Goal: Task Accomplishment & Management: Use online tool/utility

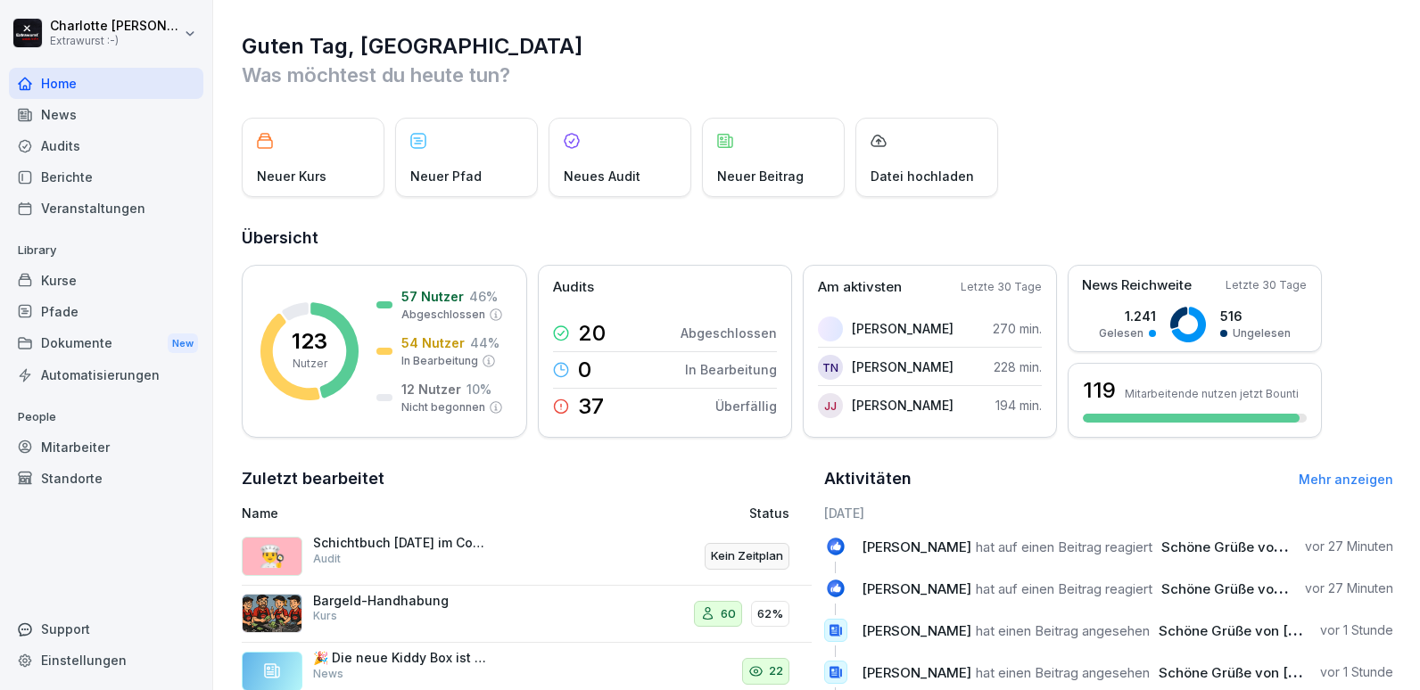
click at [46, 145] on div "Audits" at bounding box center [106, 145] width 194 height 31
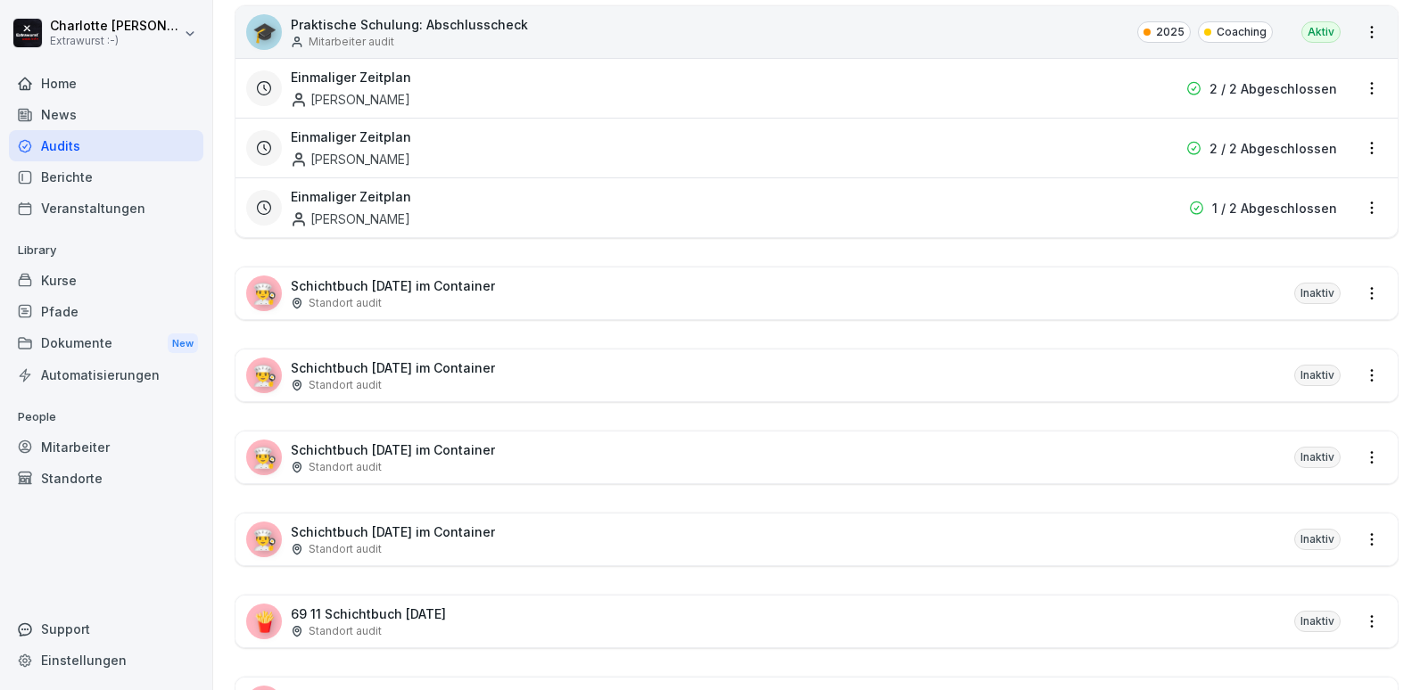
scroll to position [2279, 0]
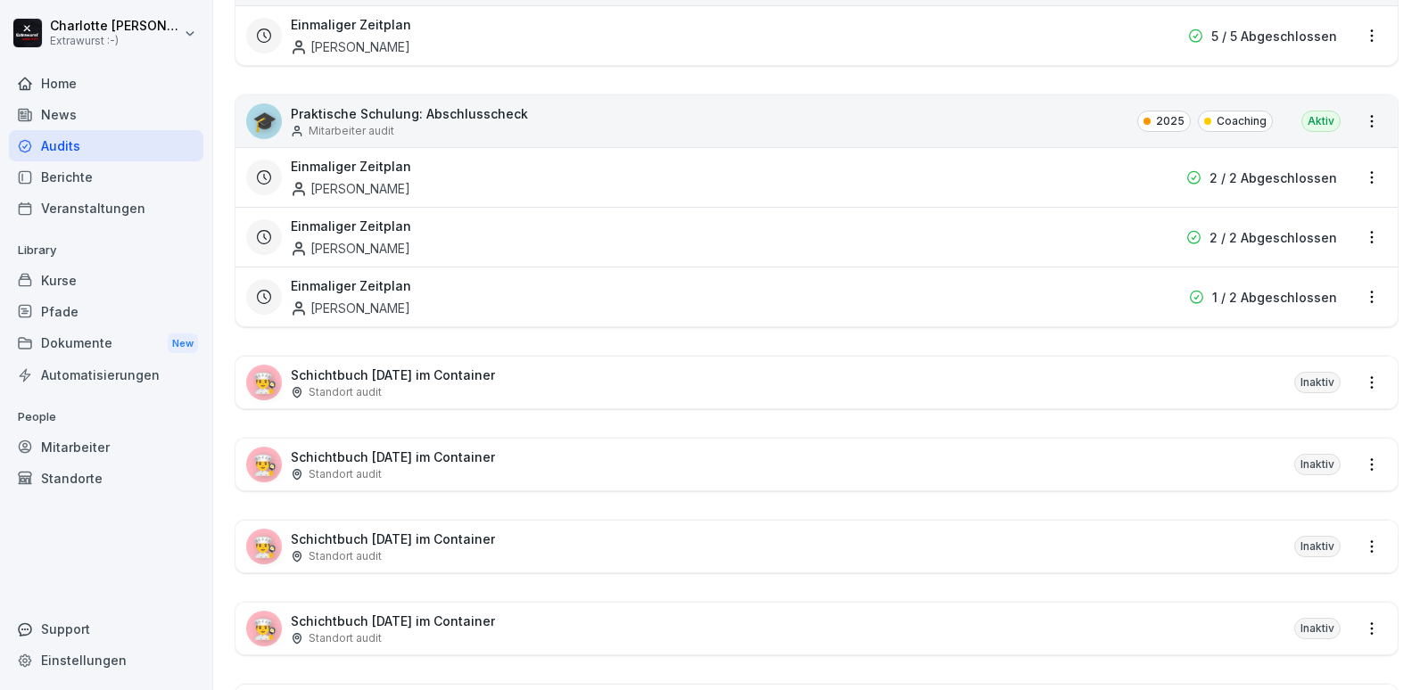
click at [366, 485] on div "👨‍🍳 Schichtbuch [DATE] im Container Standort audit Inaktiv" at bounding box center [816, 465] width 1162 height 52
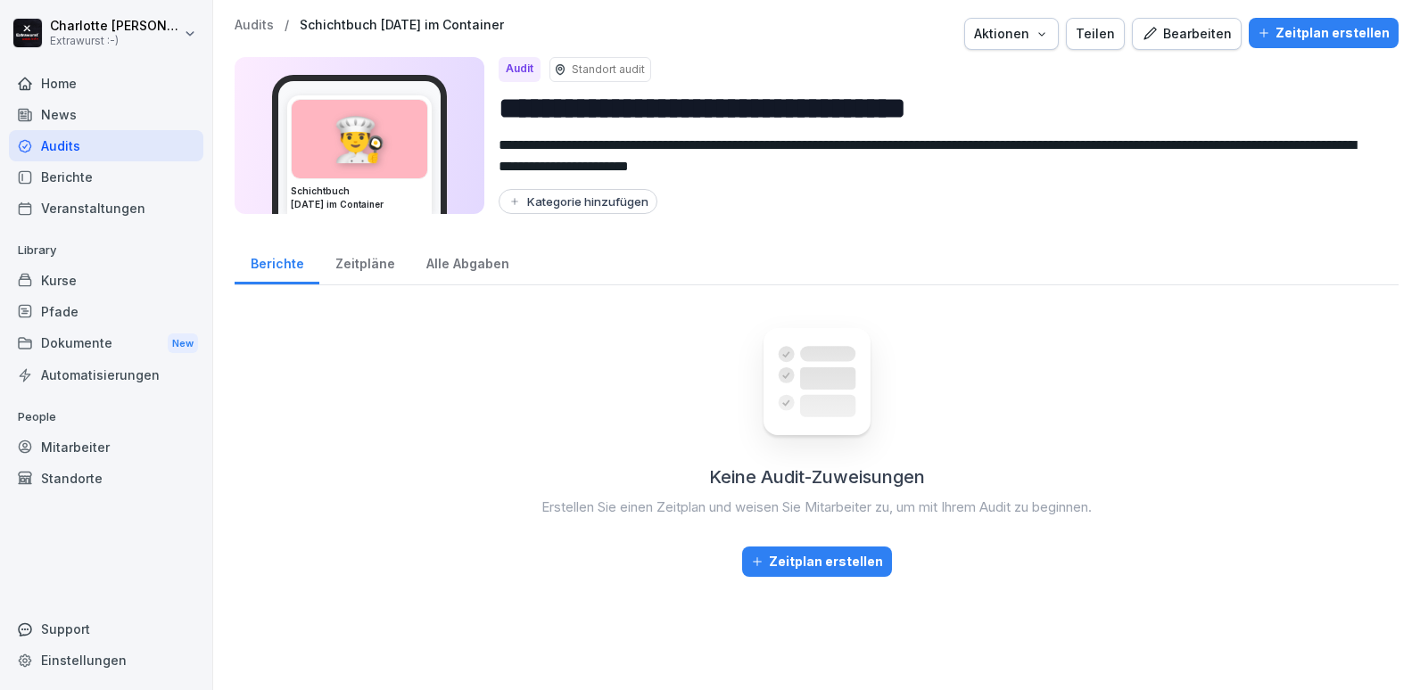
click at [1167, 27] on div "Bearbeiten" at bounding box center [1186, 34] width 90 height 20
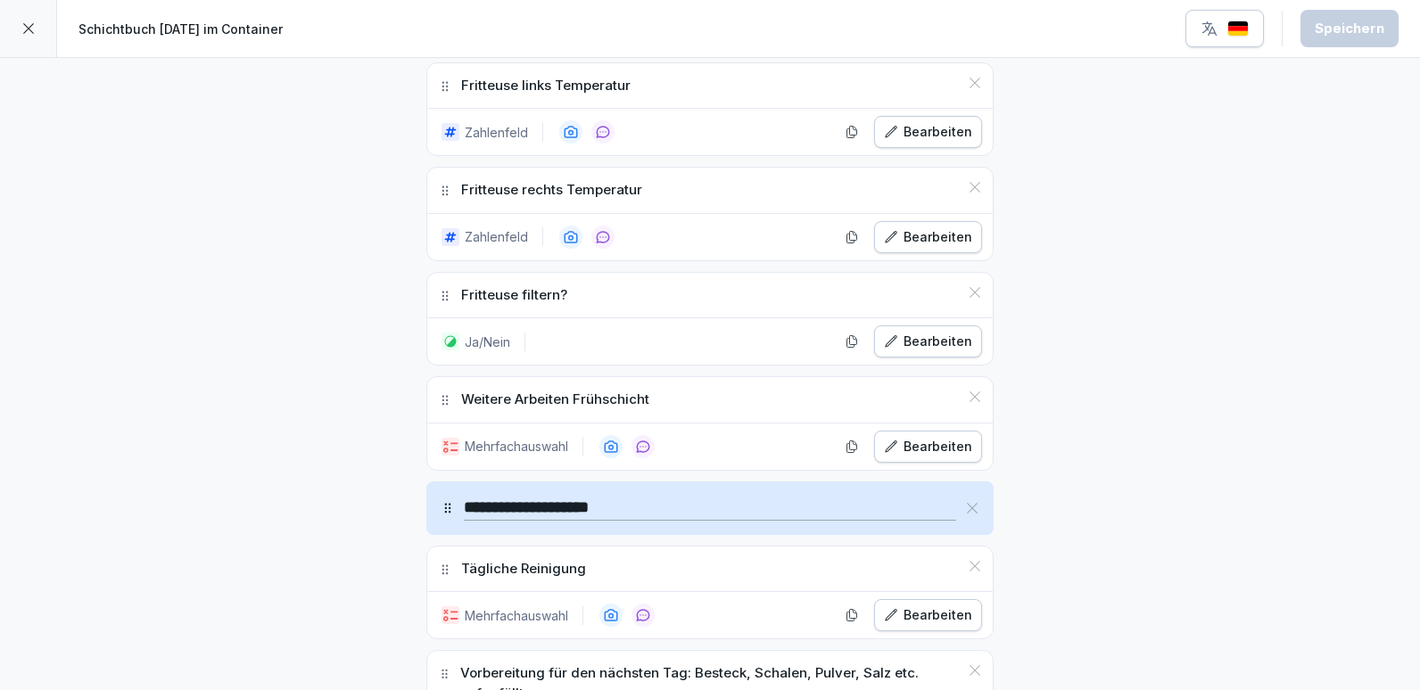
scroll to position [1694, 0]
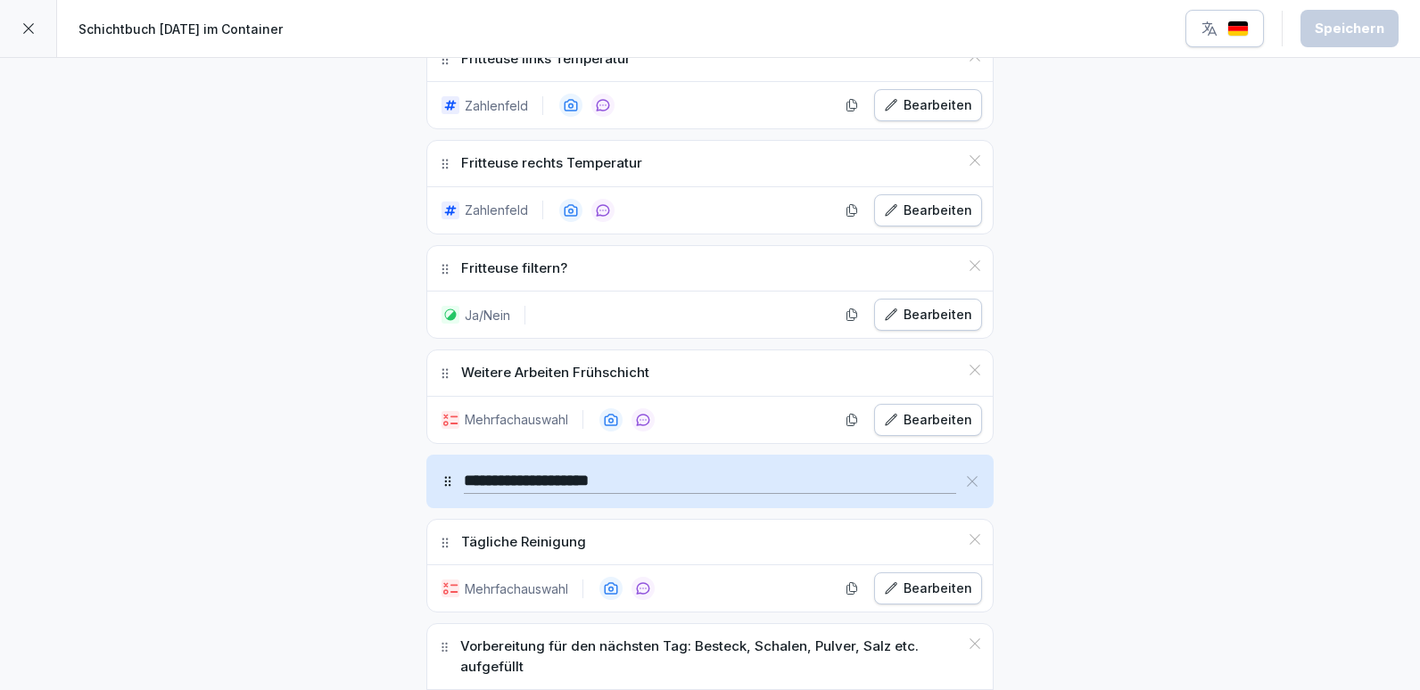
click at [929, 428] on div "Bearbeiten" at bounding box center [928, 420] width 88 height 20
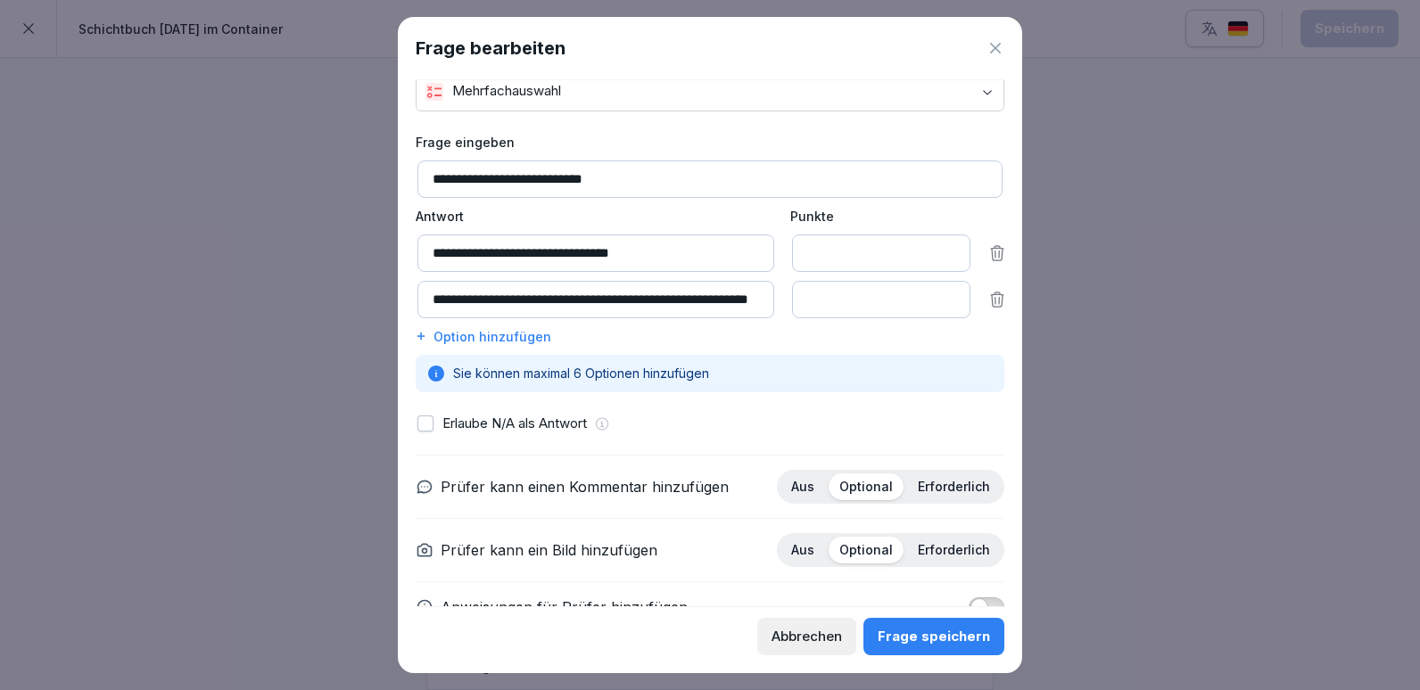
scroll to position [89, 0]
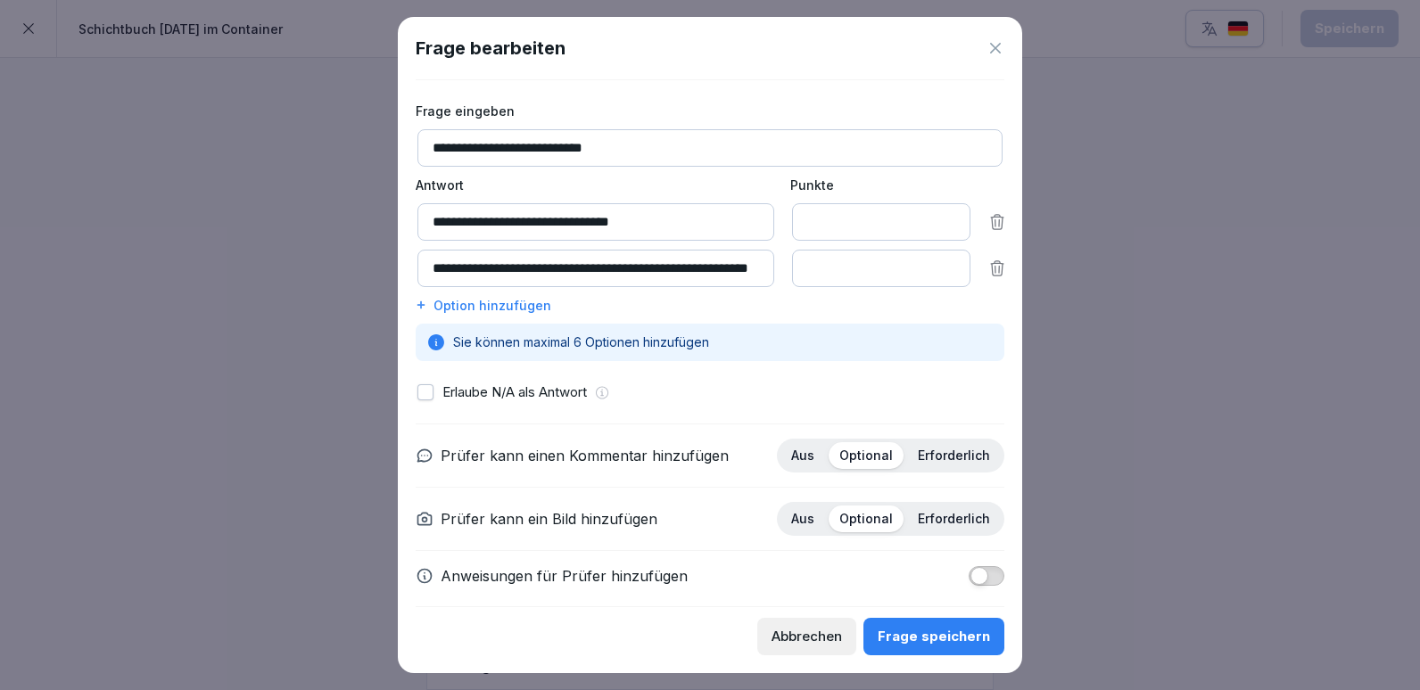
click at [998, 53] on icon at bounding box center [995, 48] width 18 height 18
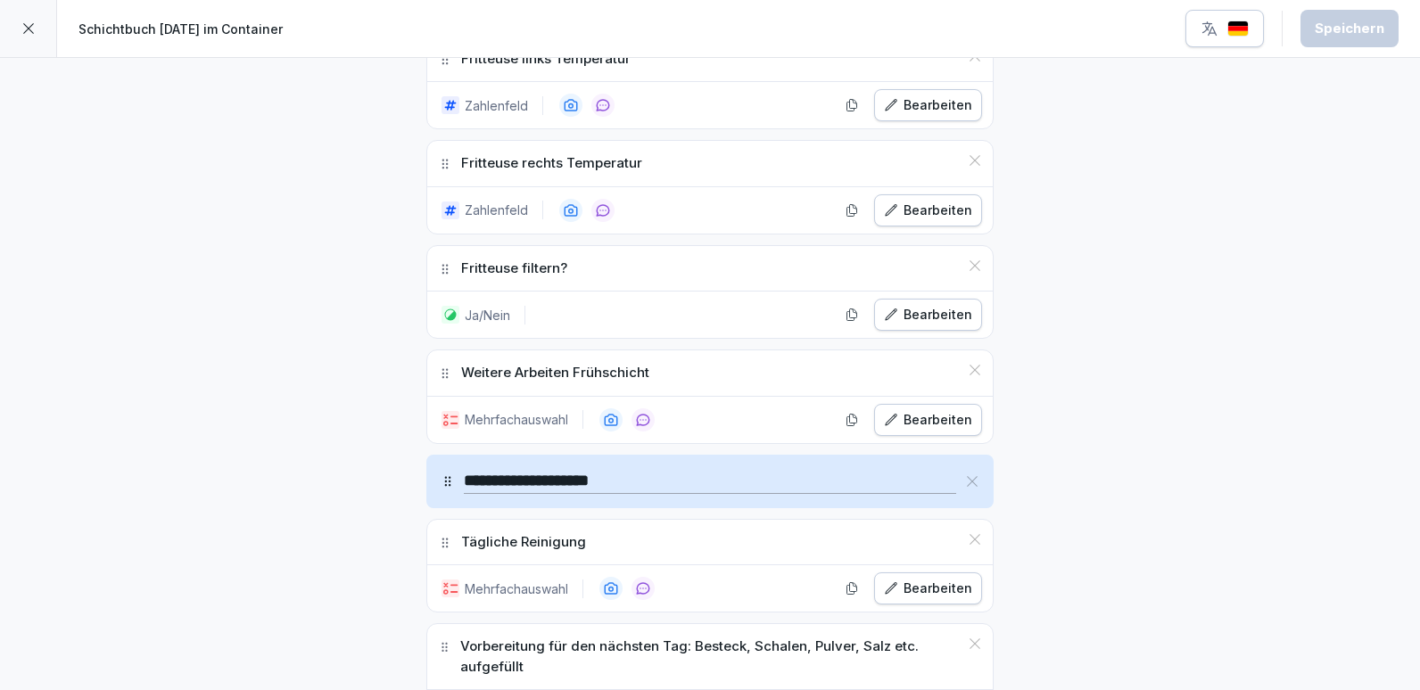
click at [20, 24] on div at bounding box center [28, 28] width 57 height 57
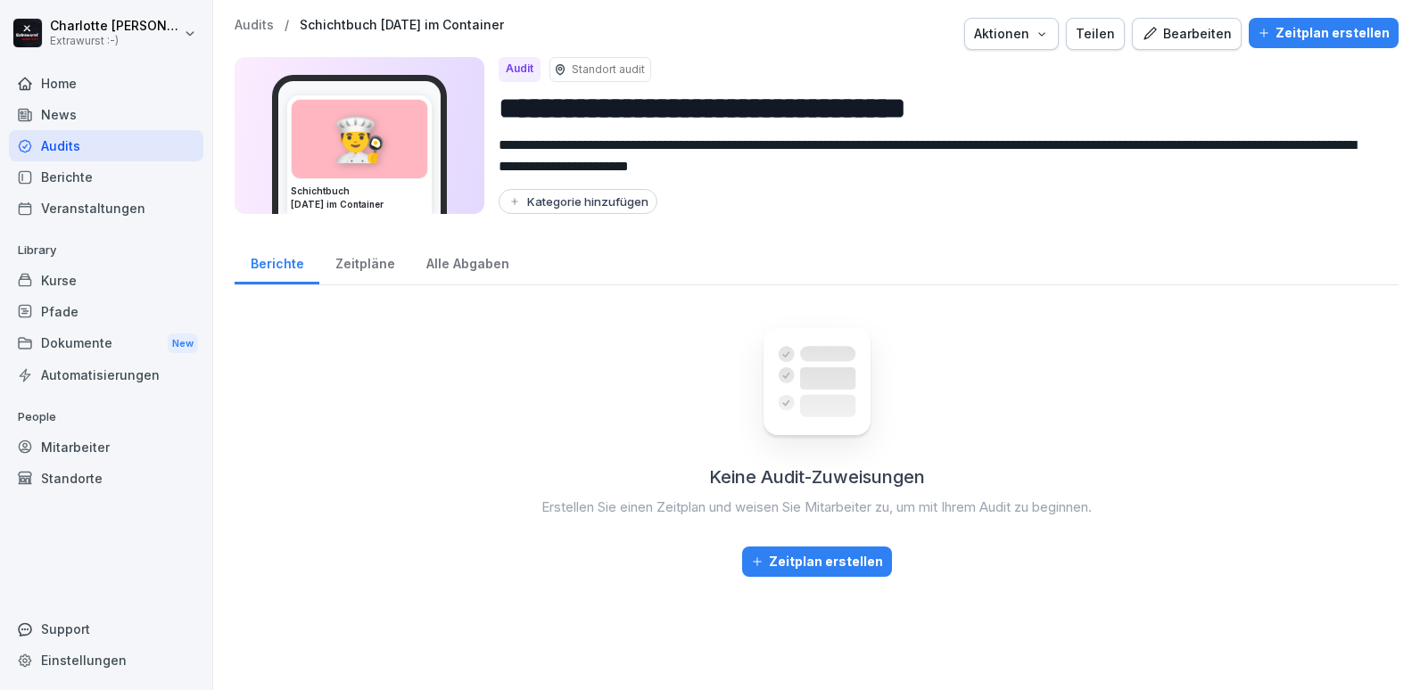
click at [51, 456] on div "Mitarbeiter" at bounding box center [106, 447] width 194 height 31
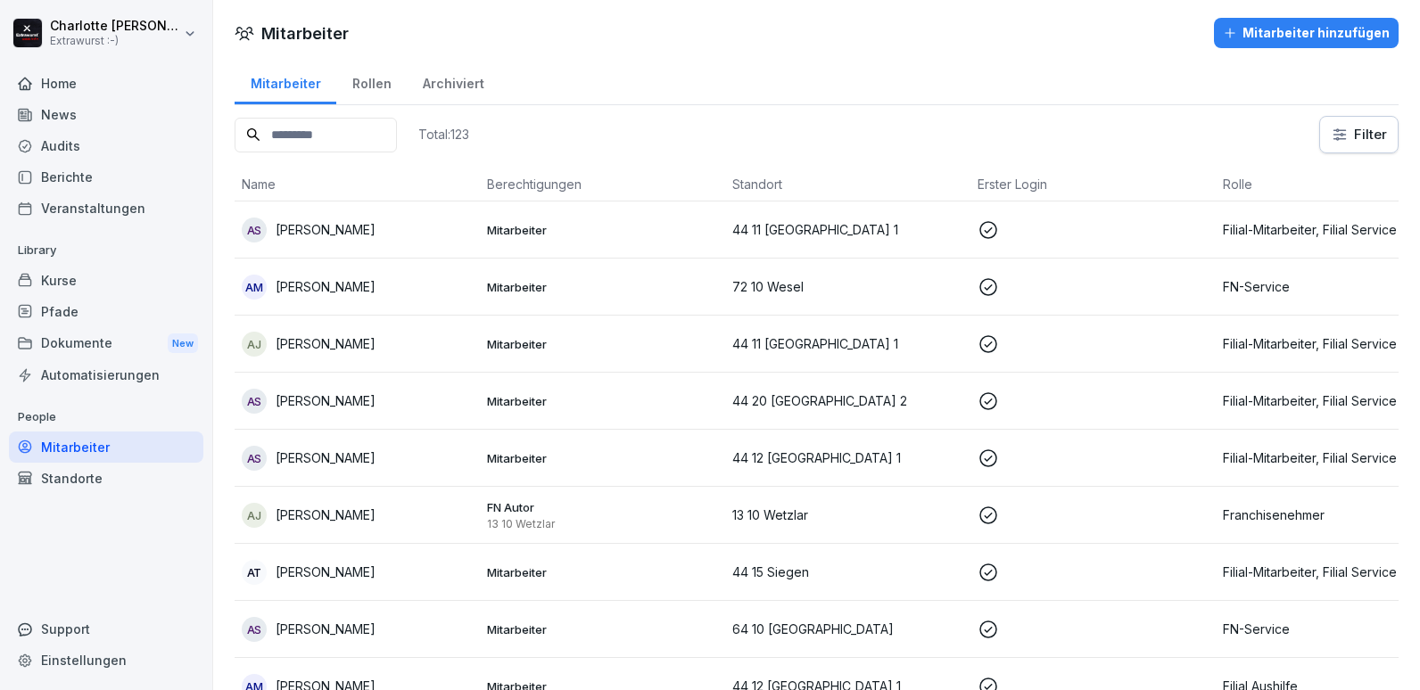
click at [52, 480] on div "Standorte" at bounding box center [106, 478] width 194 height 31
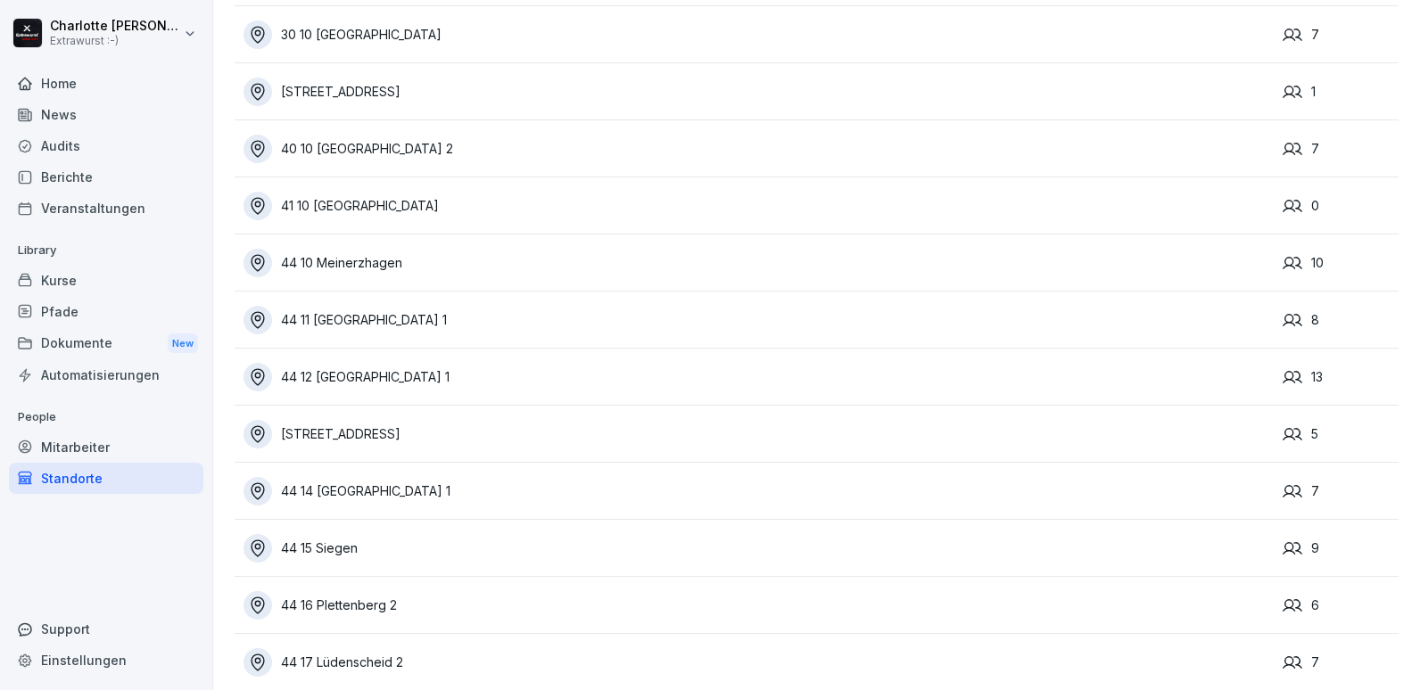
scroll to position [446, 0]
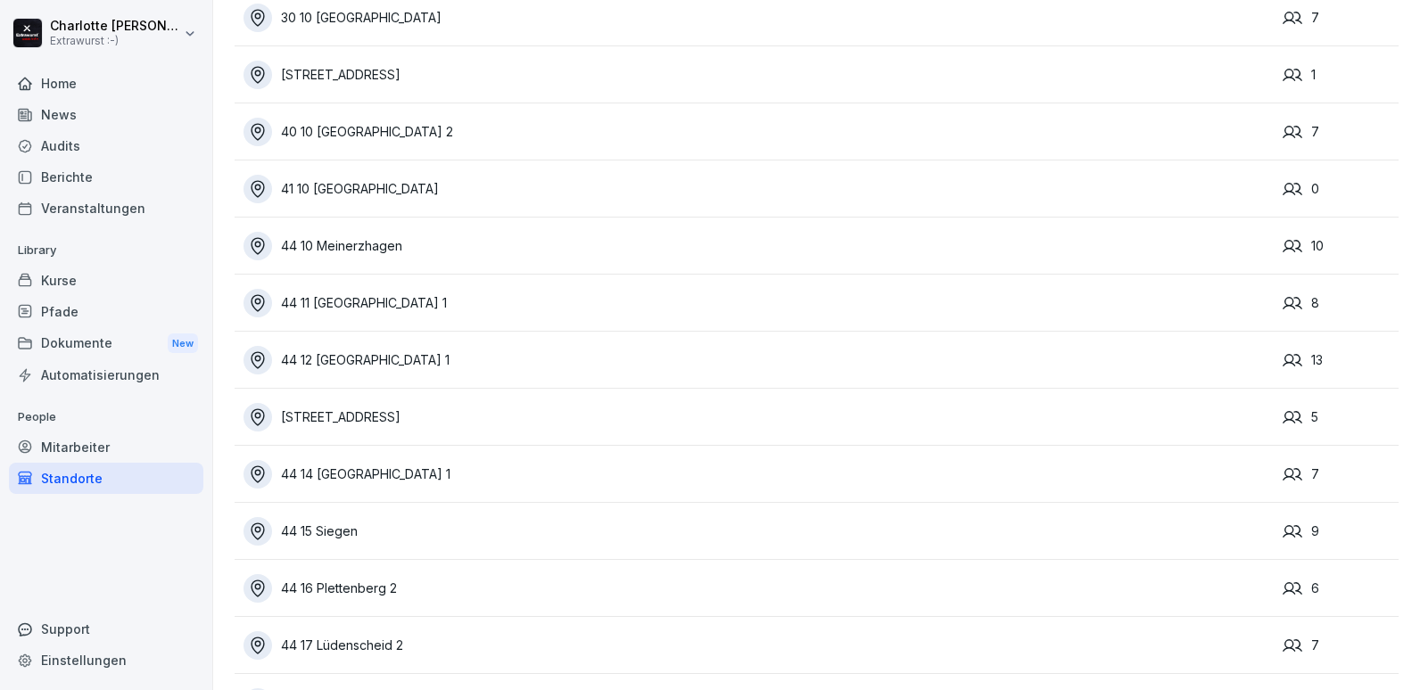
click at [340, 644] on div "44 17 Lüdenscheid 2" at bounding box center [758, 645] width 1030 height 29
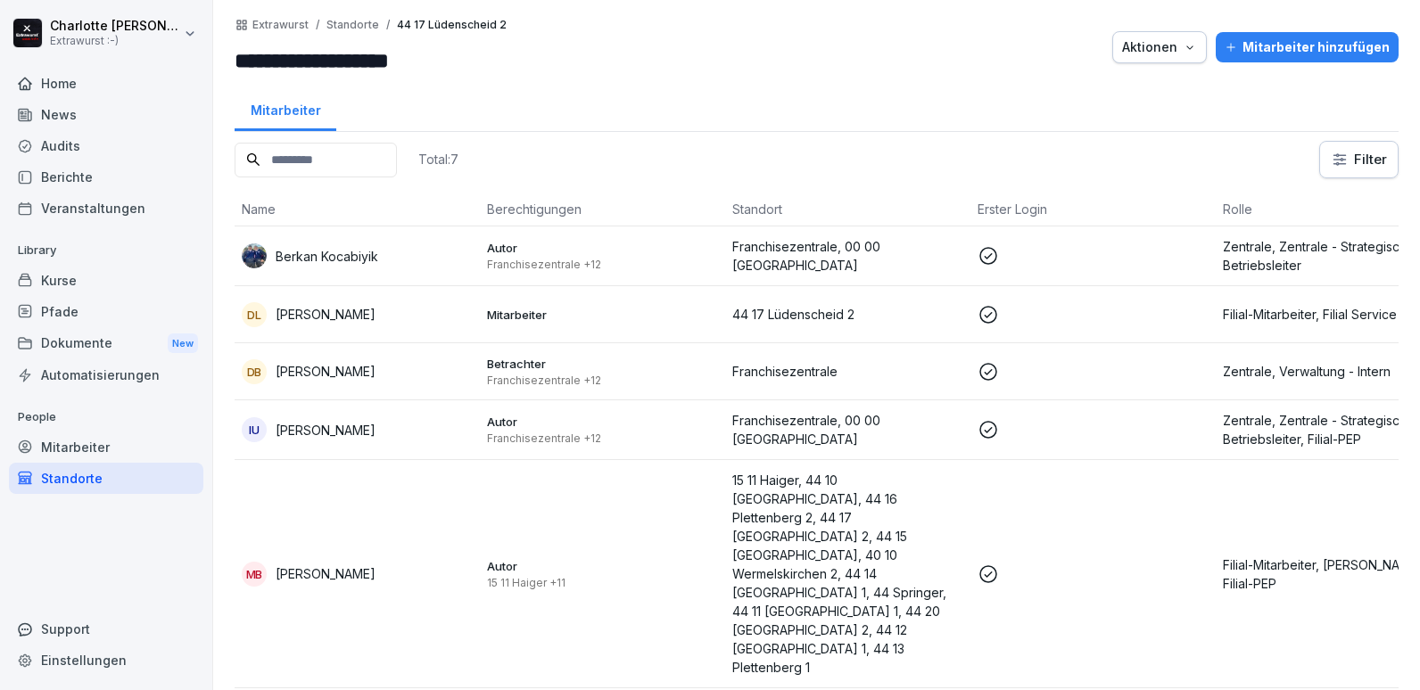
scroll to position [66, 0]
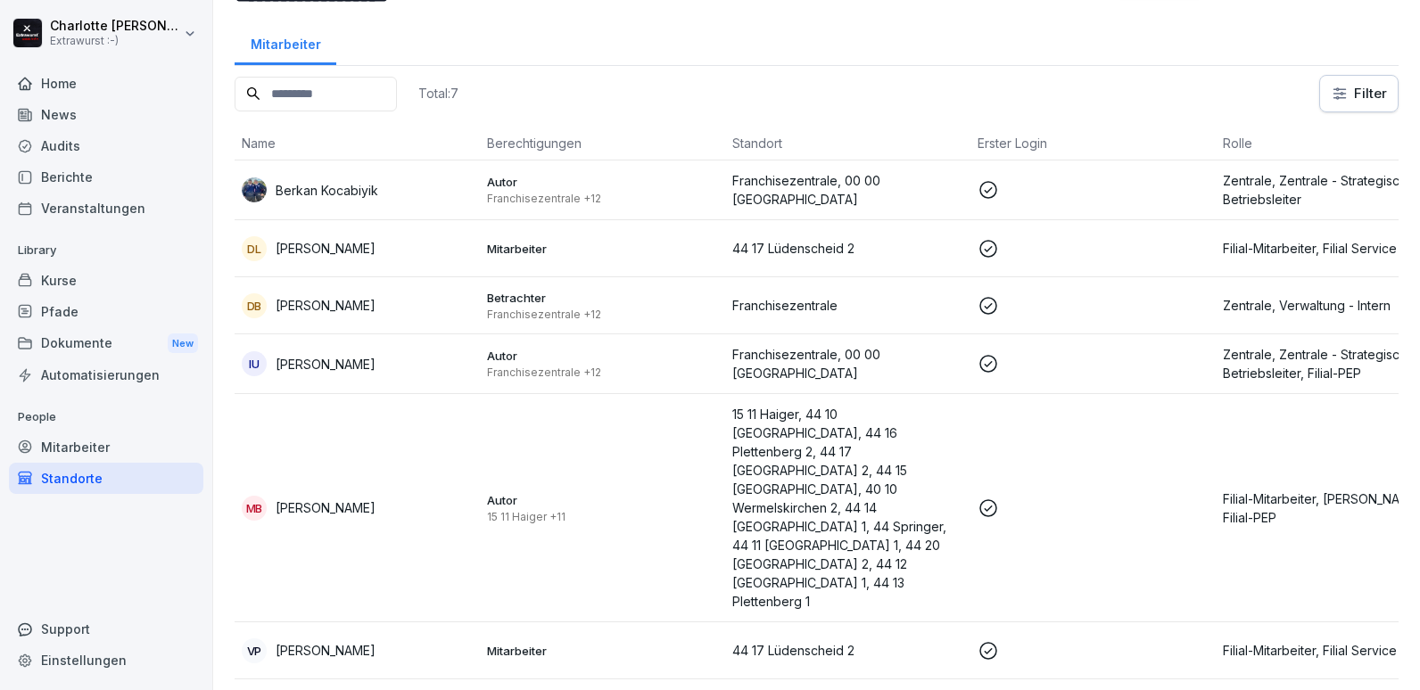
click at [1247, 490] on p "Filial-Mitarbeiter, [PERSON_NAME], Filial-PEP" at bounding box center [1338, 508] width 231 height 37
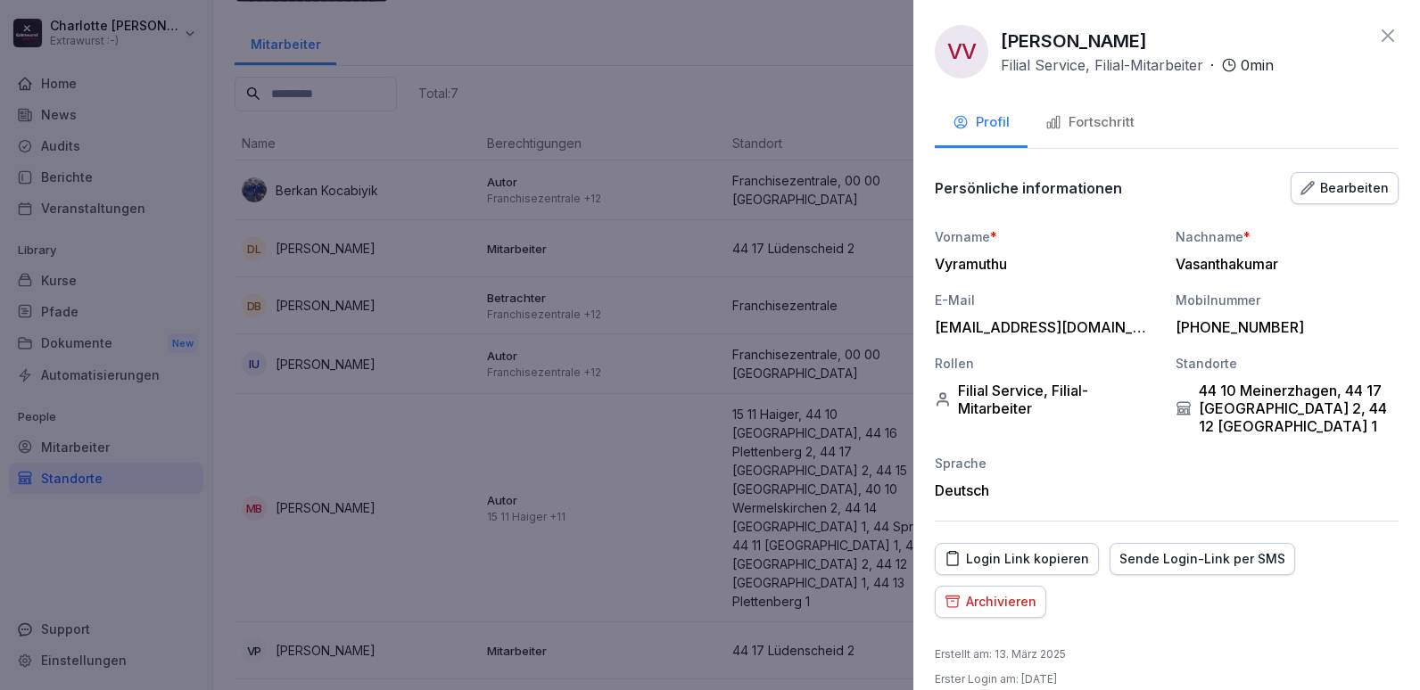
click at [1083, 115] on div "Fortschritt" at bounding box center [1089, 122] width 89 height 21
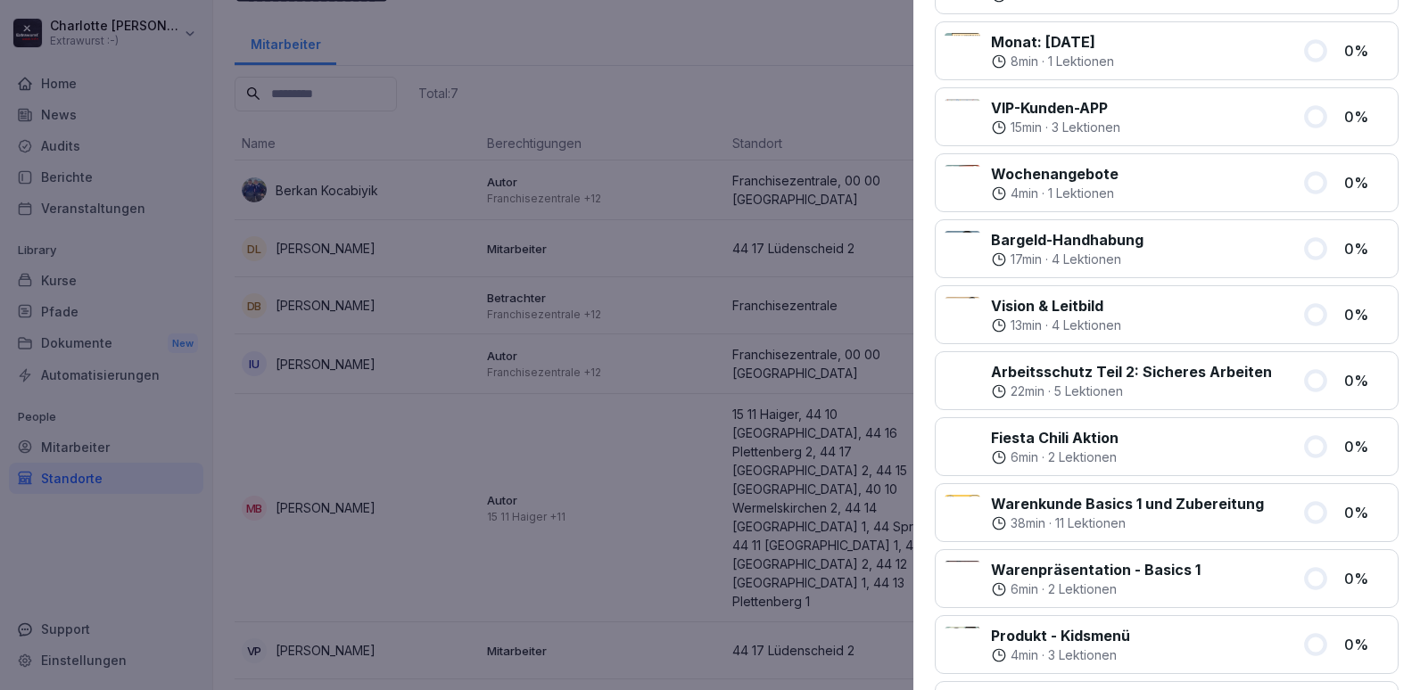
scroll to position [0, 0]
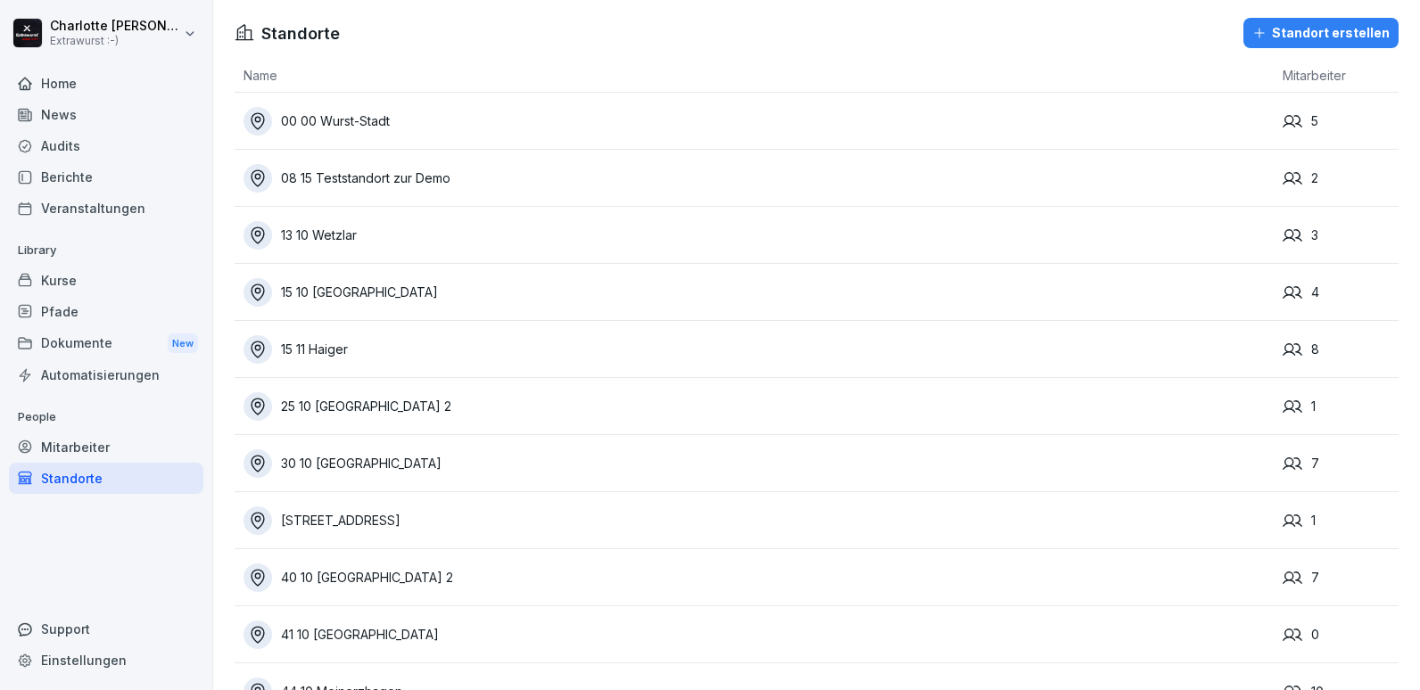
click at [87, 142] on div "Audits" at bounding box center [106, 145] width 194 height 31
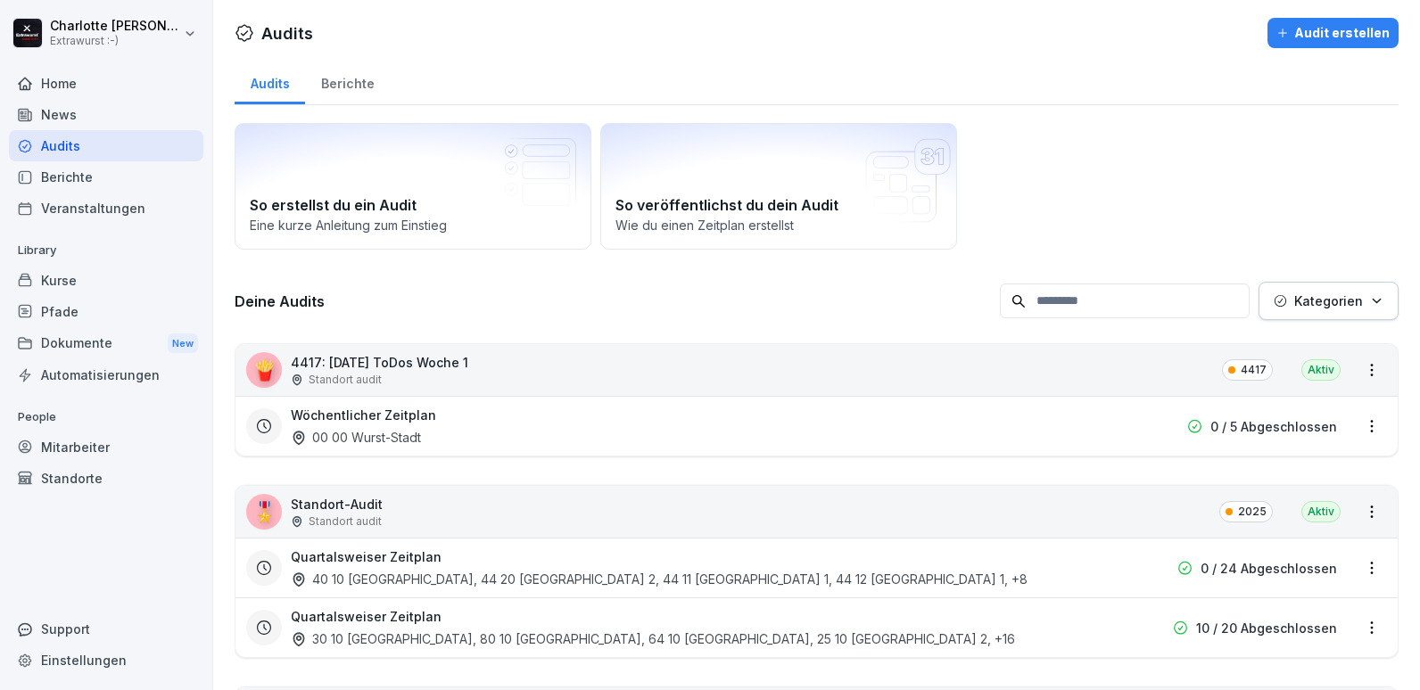
click at [357, 358] on p "4417: [DATE] ToDos Woche 1" at bounding box center [379, 362] width 177 height 19
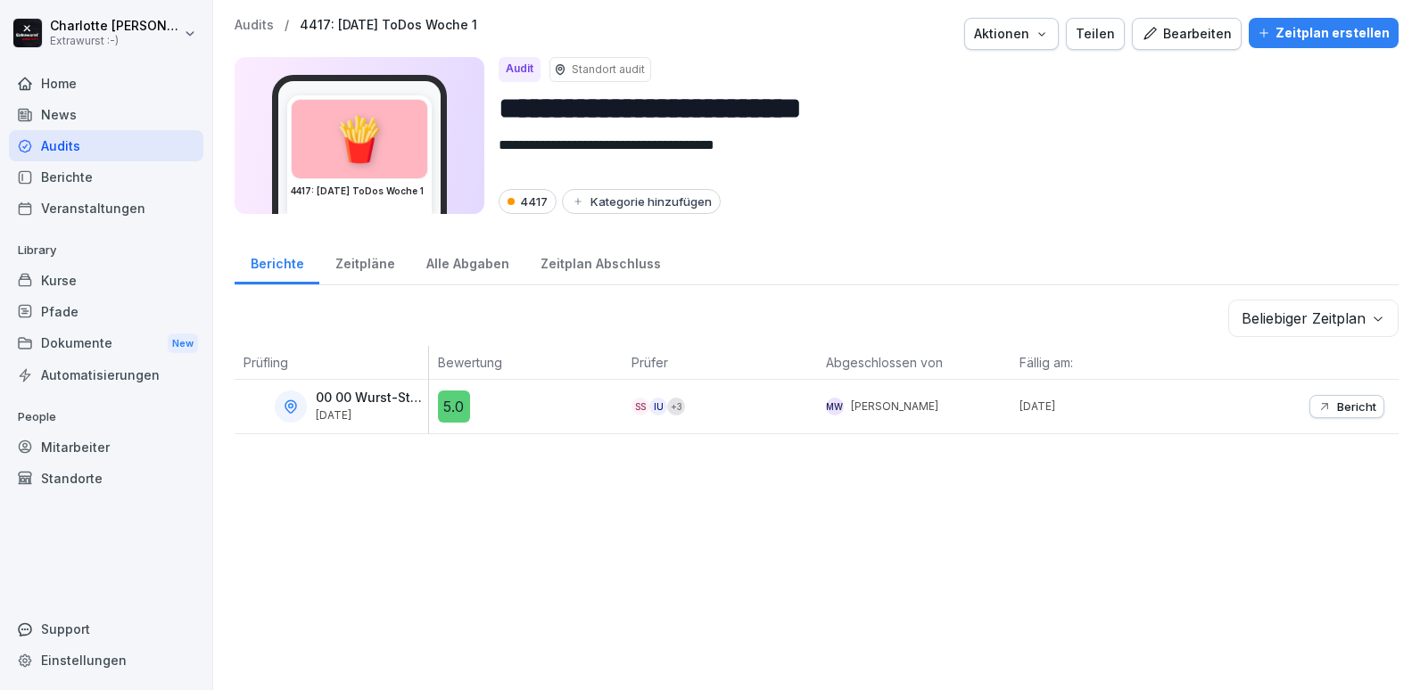
click at [1198, 39] on div "Bearbeiten" at bounding box center [1186, 34] width 90 height 20
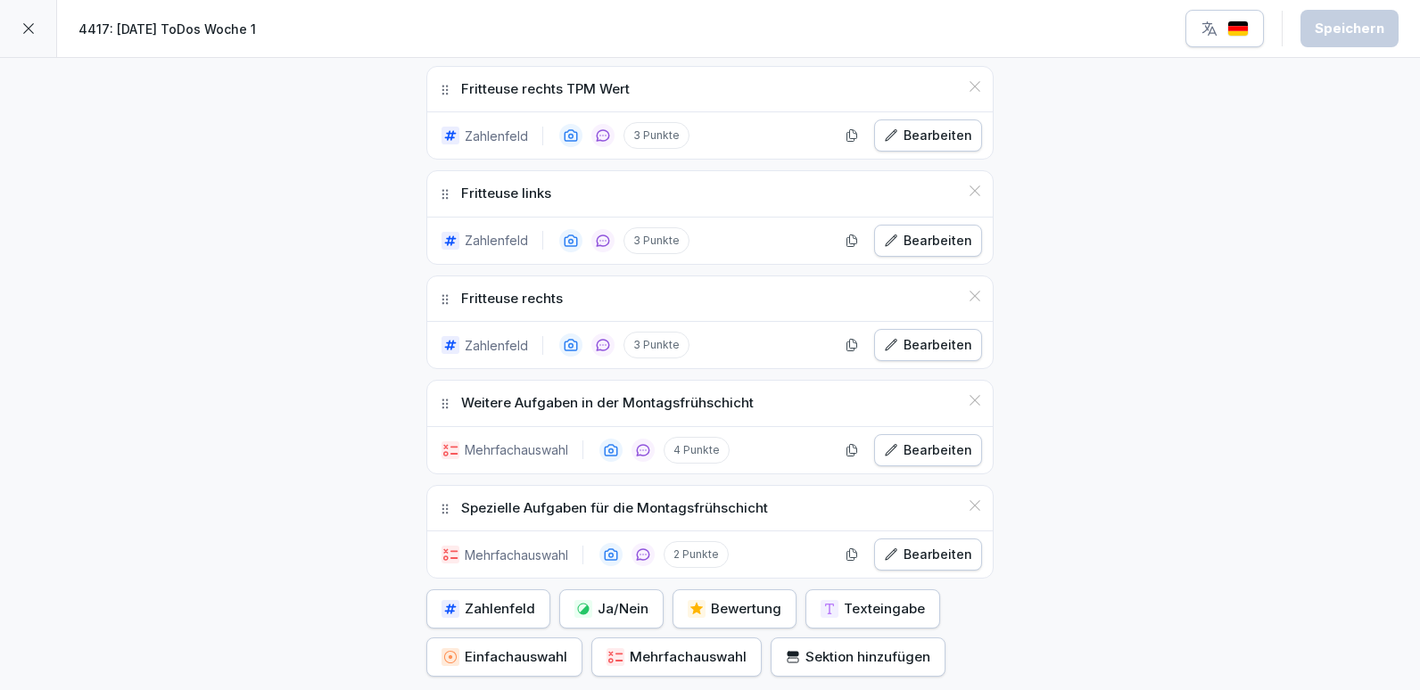
scroll to position [1516, 0]
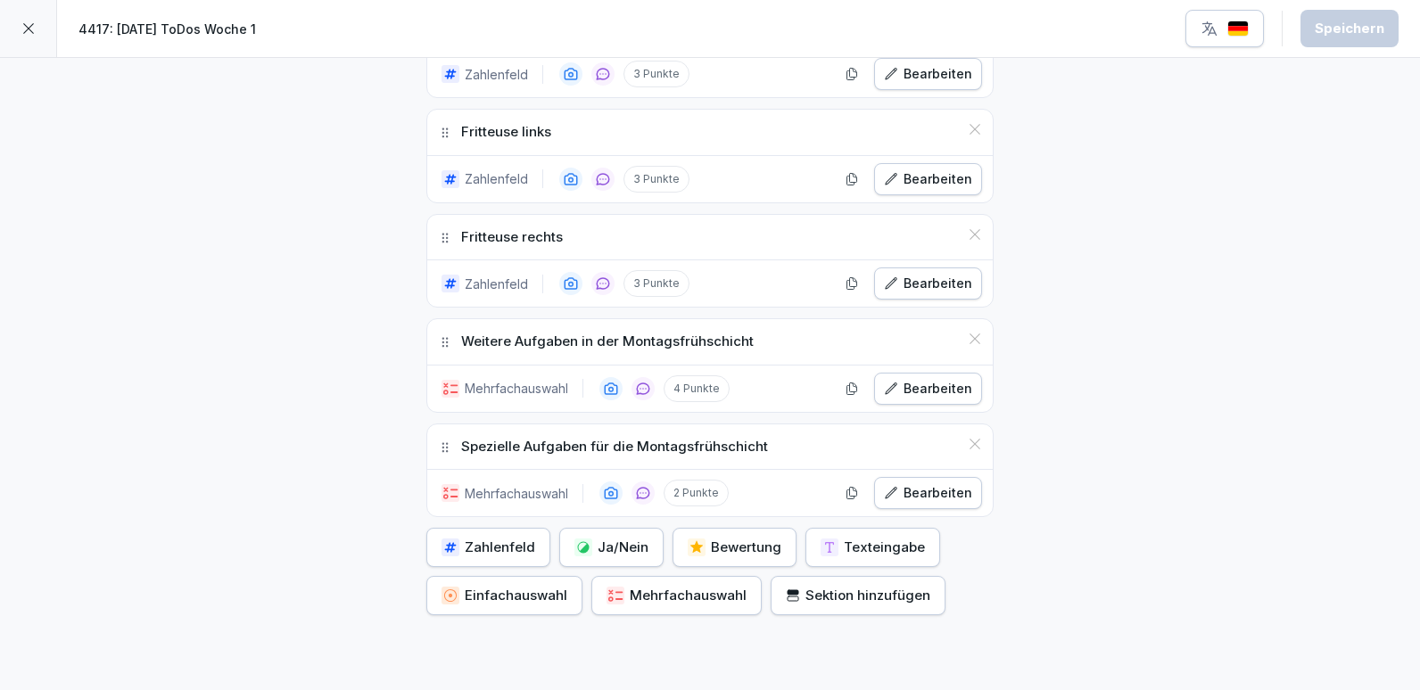
click at [944, 492] on div "Bearbeiten" at bounding box center [928, 493] width 88 height 20
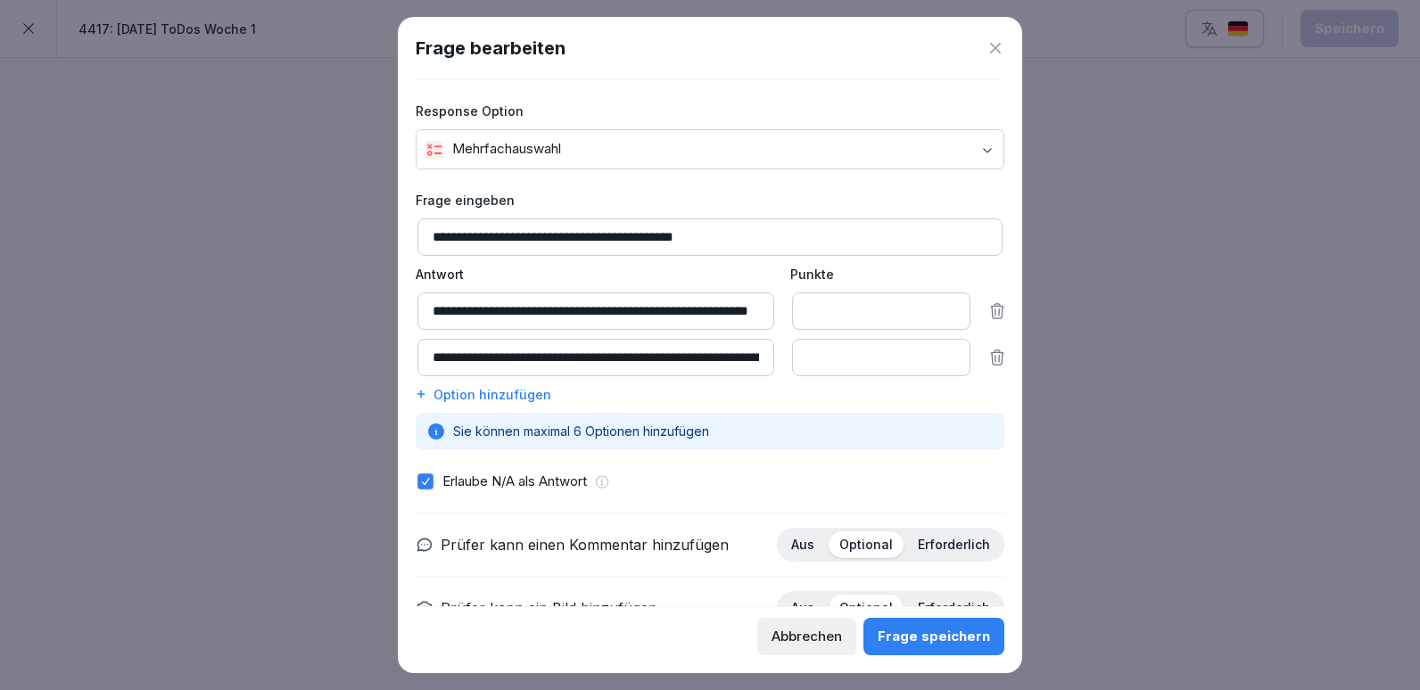
click at [915, 639] on div "Frage speichern" at bounding box center [933, 637] width 112 height 20
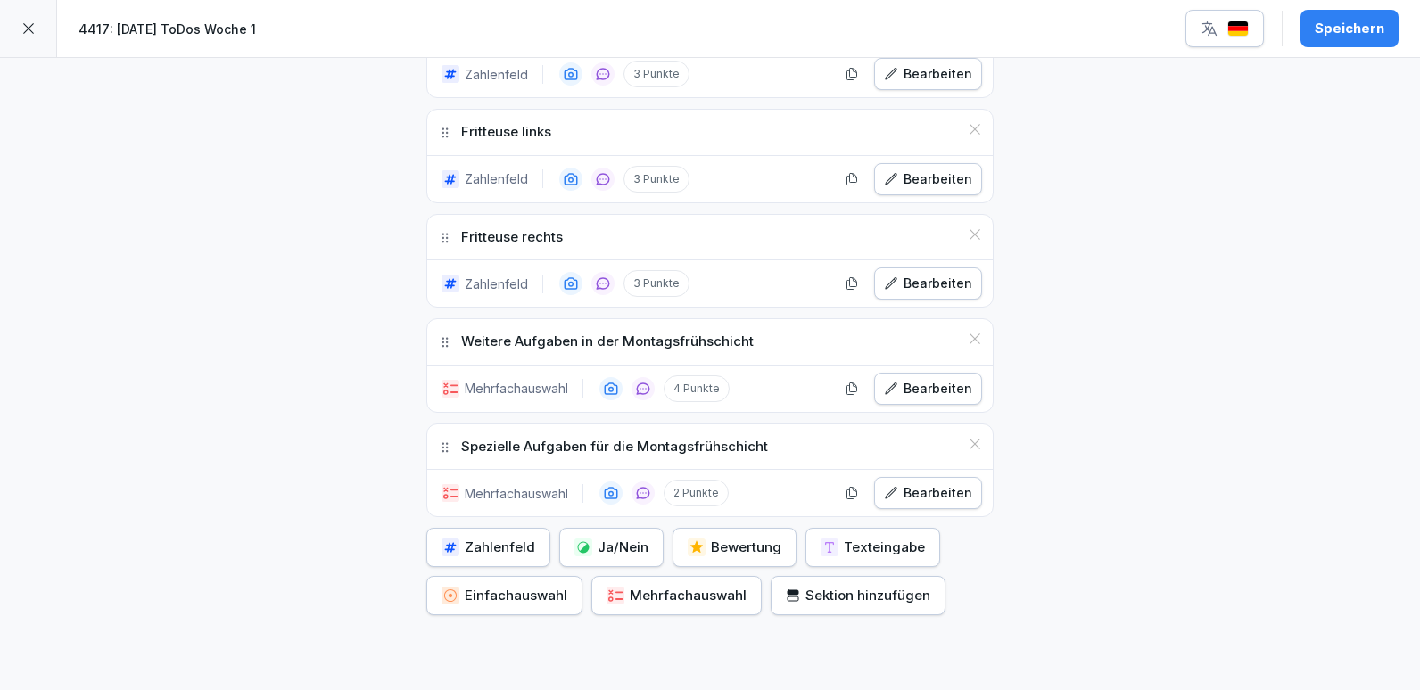
click at [919, 393] on div "Bearbeiten" at bounding box center [928, 389] width 88 height 20
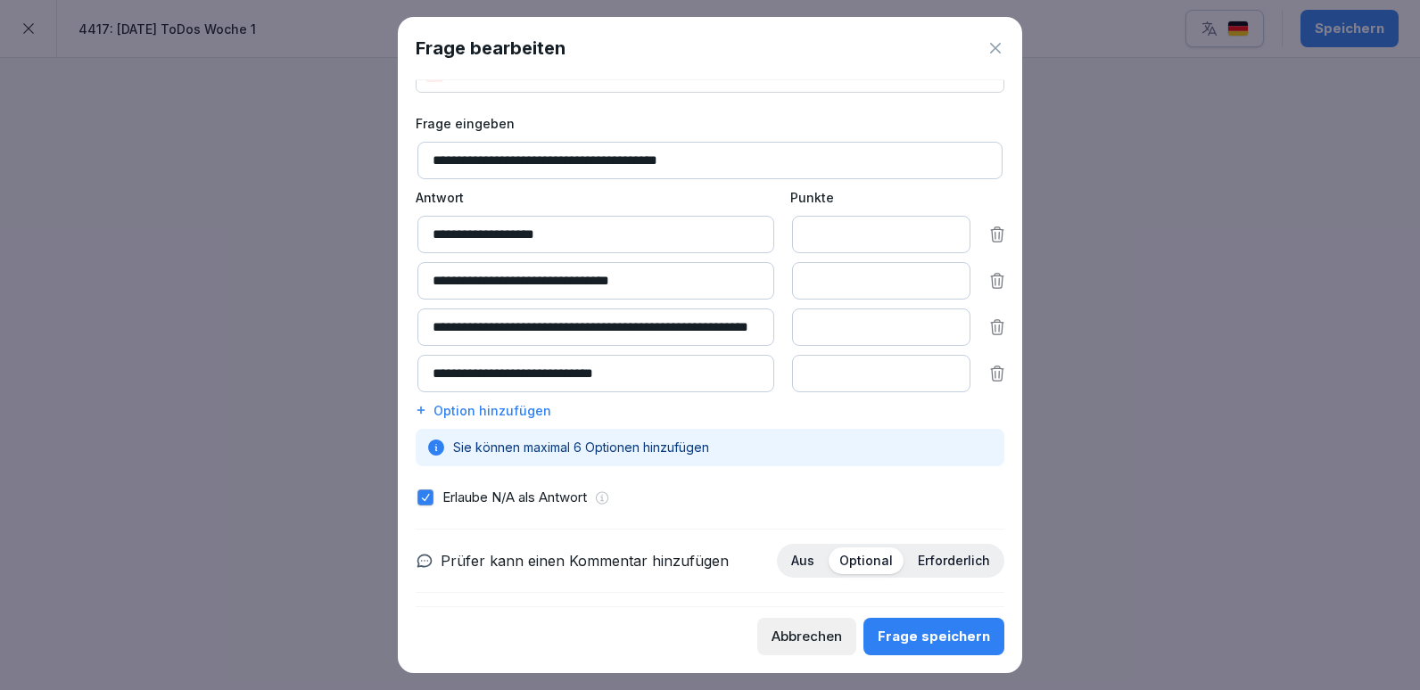
scroll to position [33, 0]
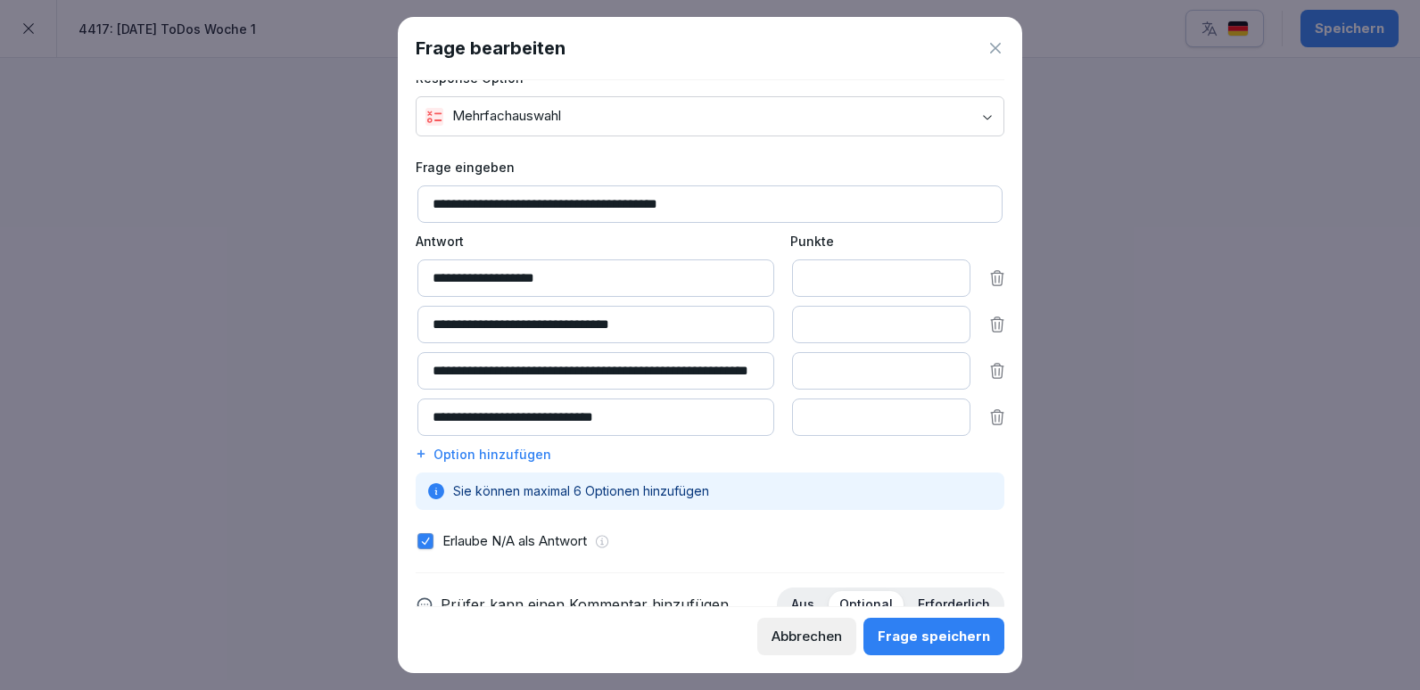
click at [811, 630] on div "Abbrechen" at bounding box center [806, 637] width 70 height 20
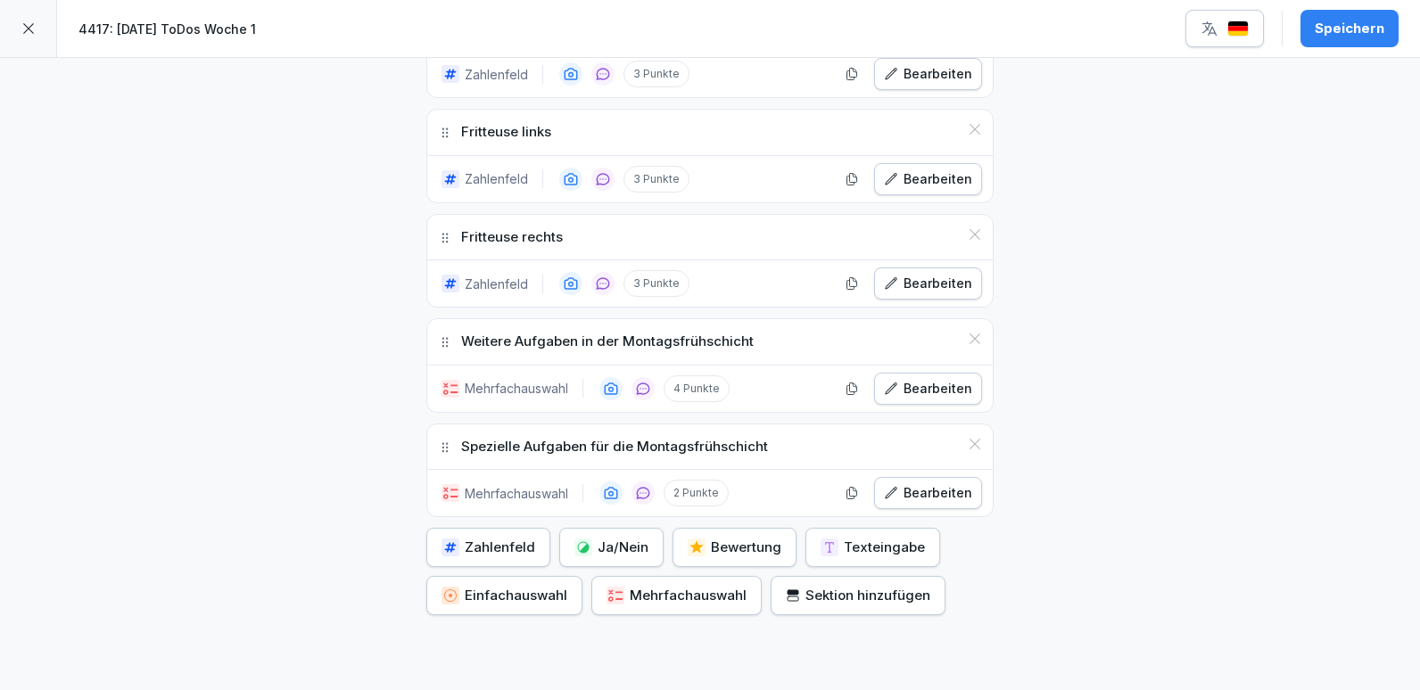
click at [910, 498] on div "Bearbeiten" at bounding box center [928, 493] width 88 height 20
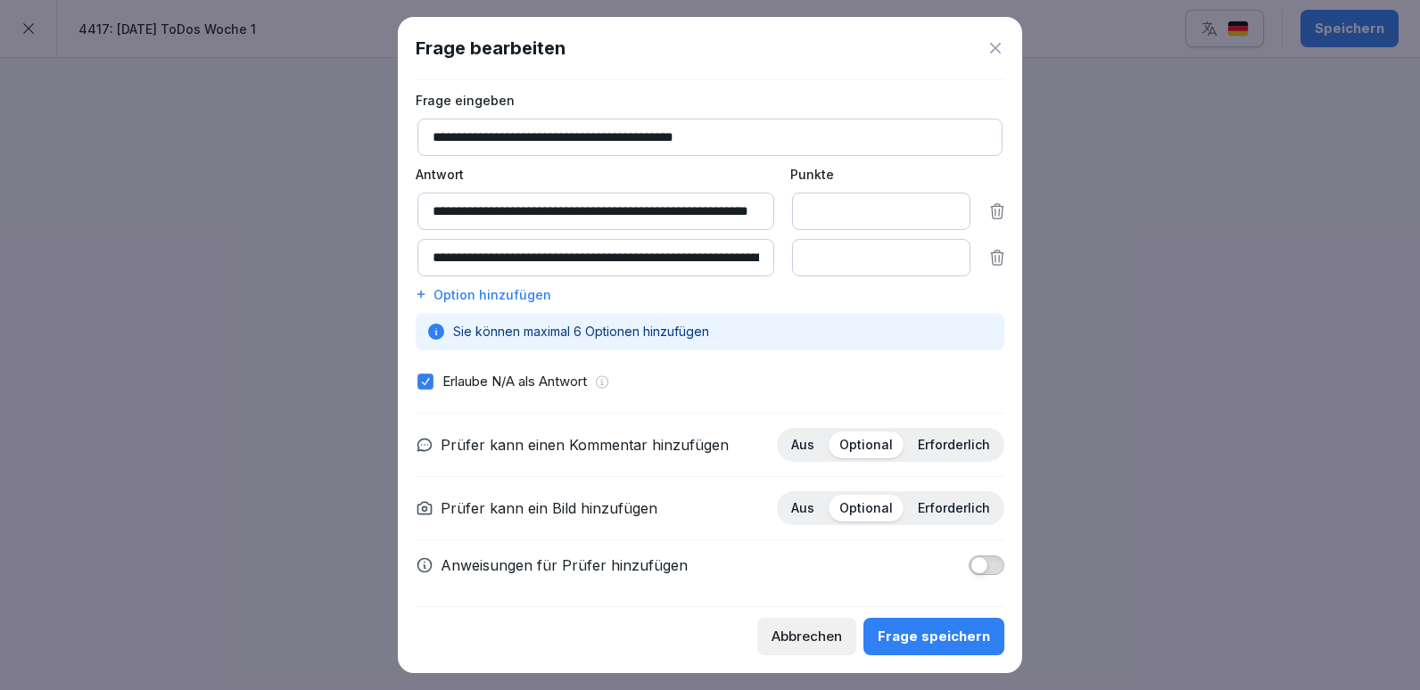
scroll to position [119, 0]
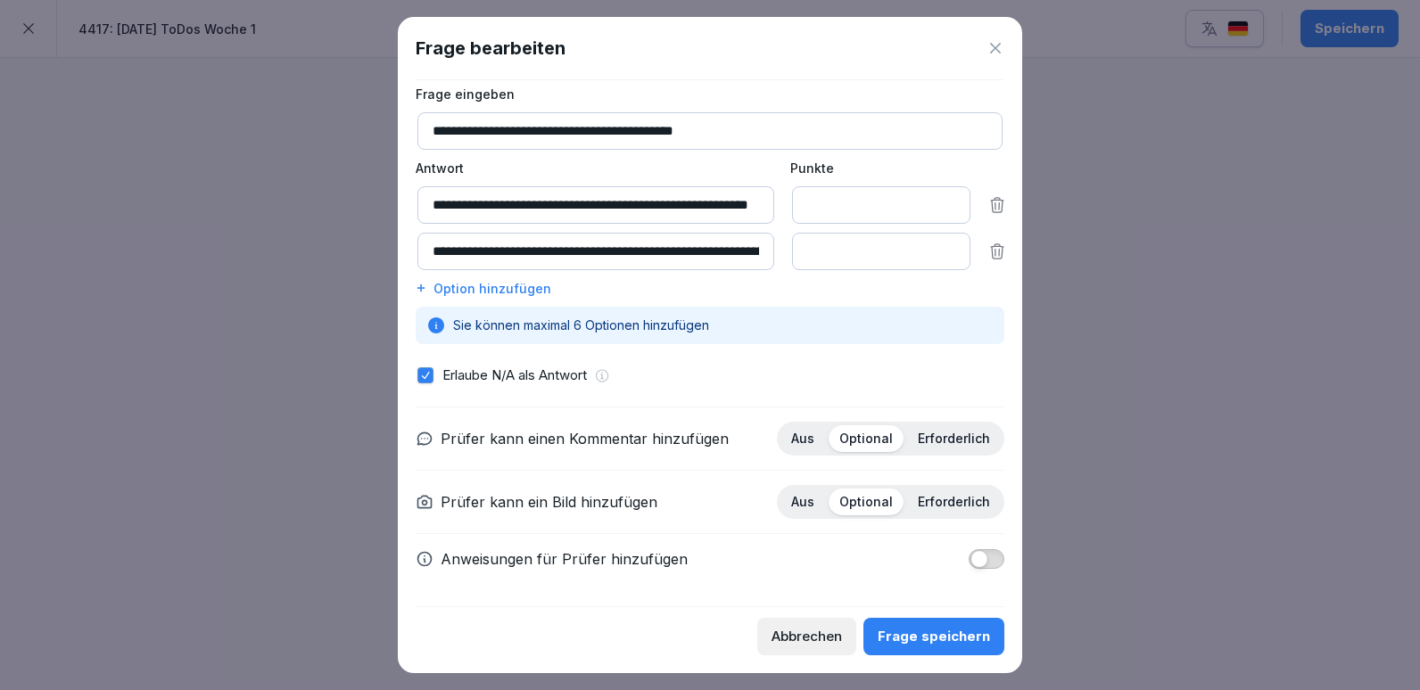
click at [807, 636] on div "Abbrechen" at bounding box center [806, 637] width 70 height 20
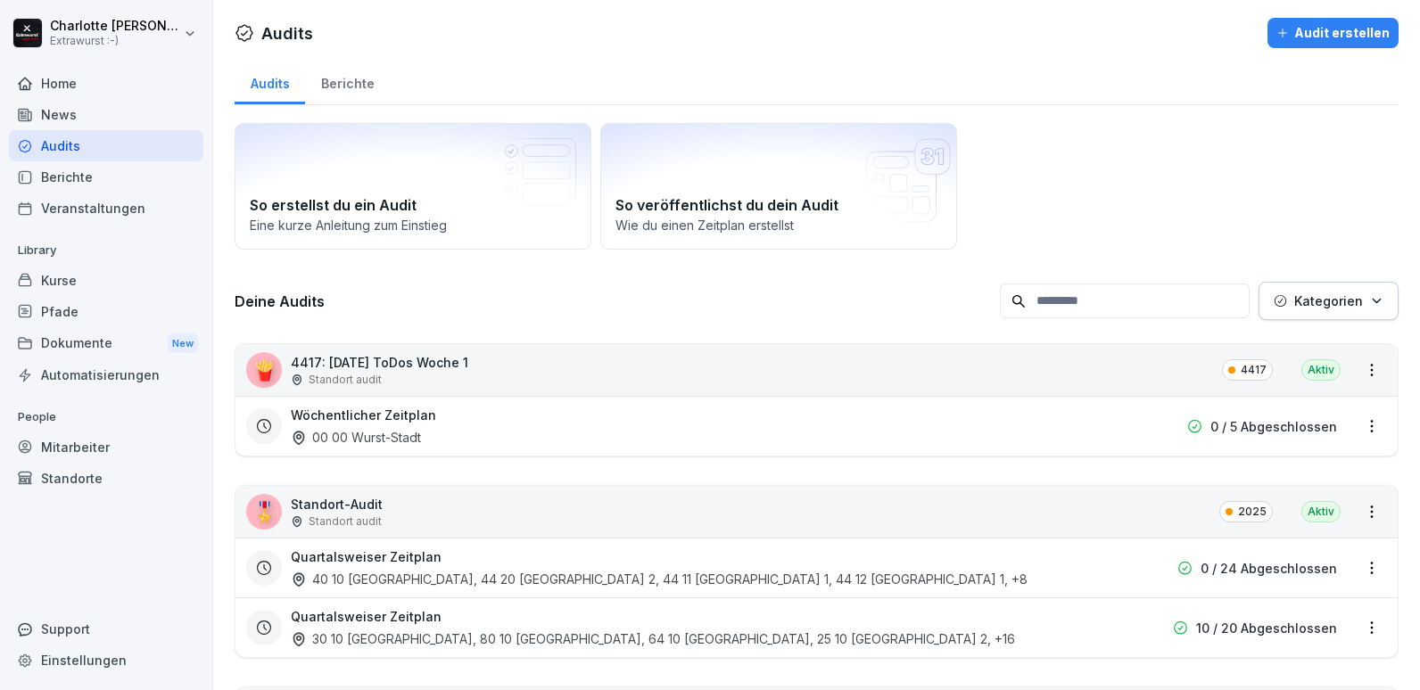
click at [1347, 307] on p "Kategorien" at bounding box center [1328, 301] width 69 height 19
click at [1333, 304] on p "Kategorien" at bounding box center [1328, 301] width 69 height 19
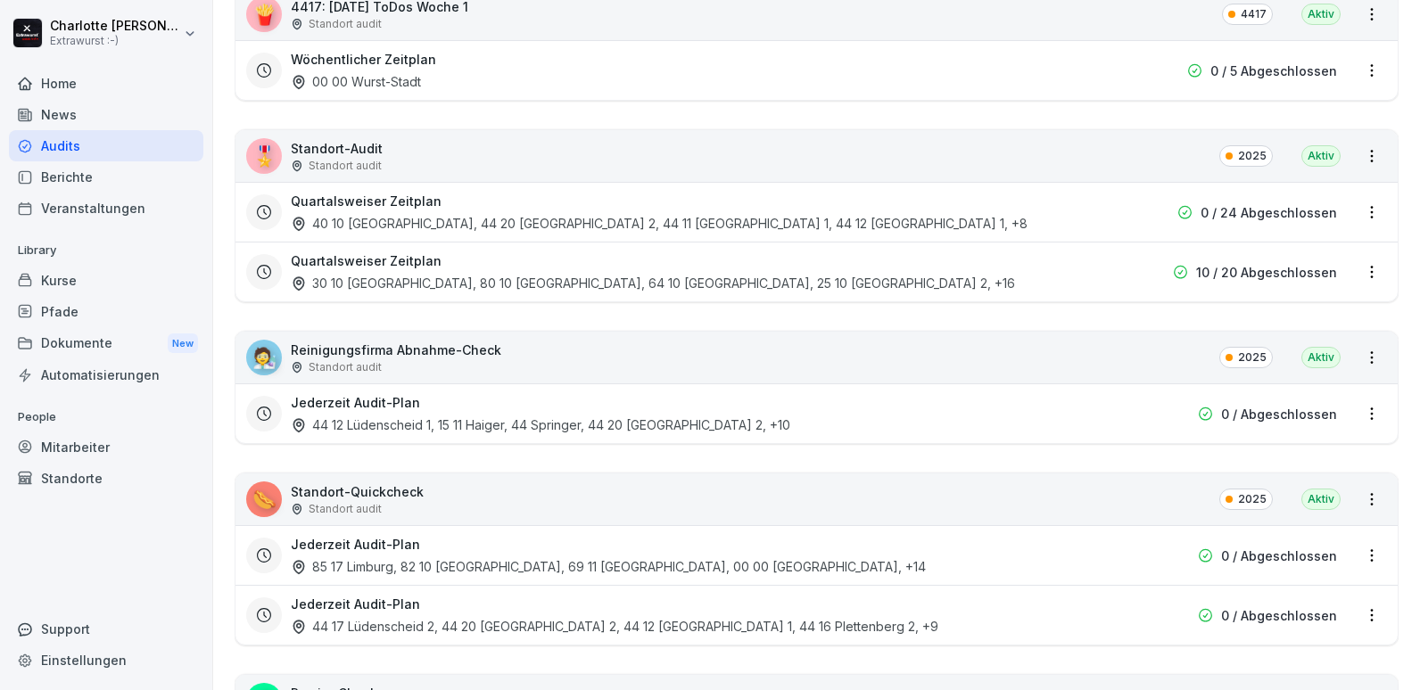
scroll to position [178, 0]
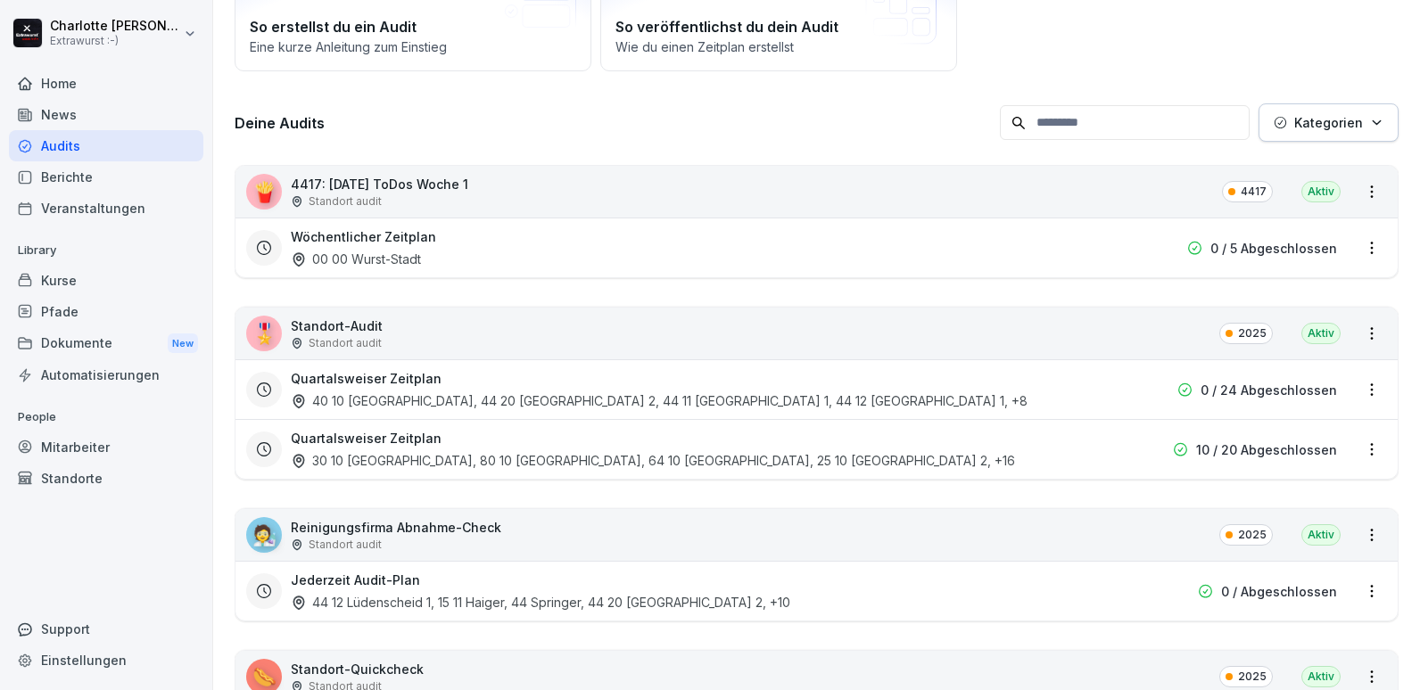
click at [383, 183] on p "4417: [DATE] ToDos Woche 1" at bounding box center [379, 184] width 177 height 19
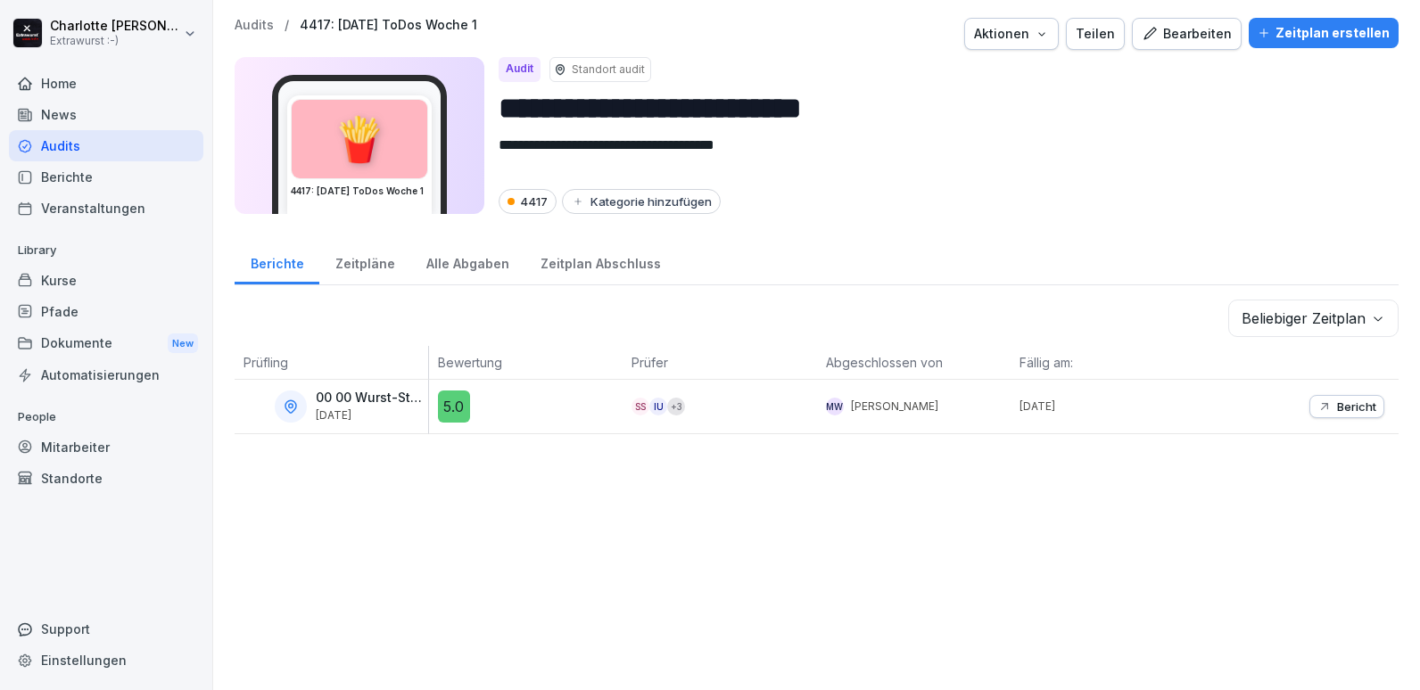
click at [1178, 35] on div "Bearbeiten" at bounding box center [1186, 34] width 90 height 20
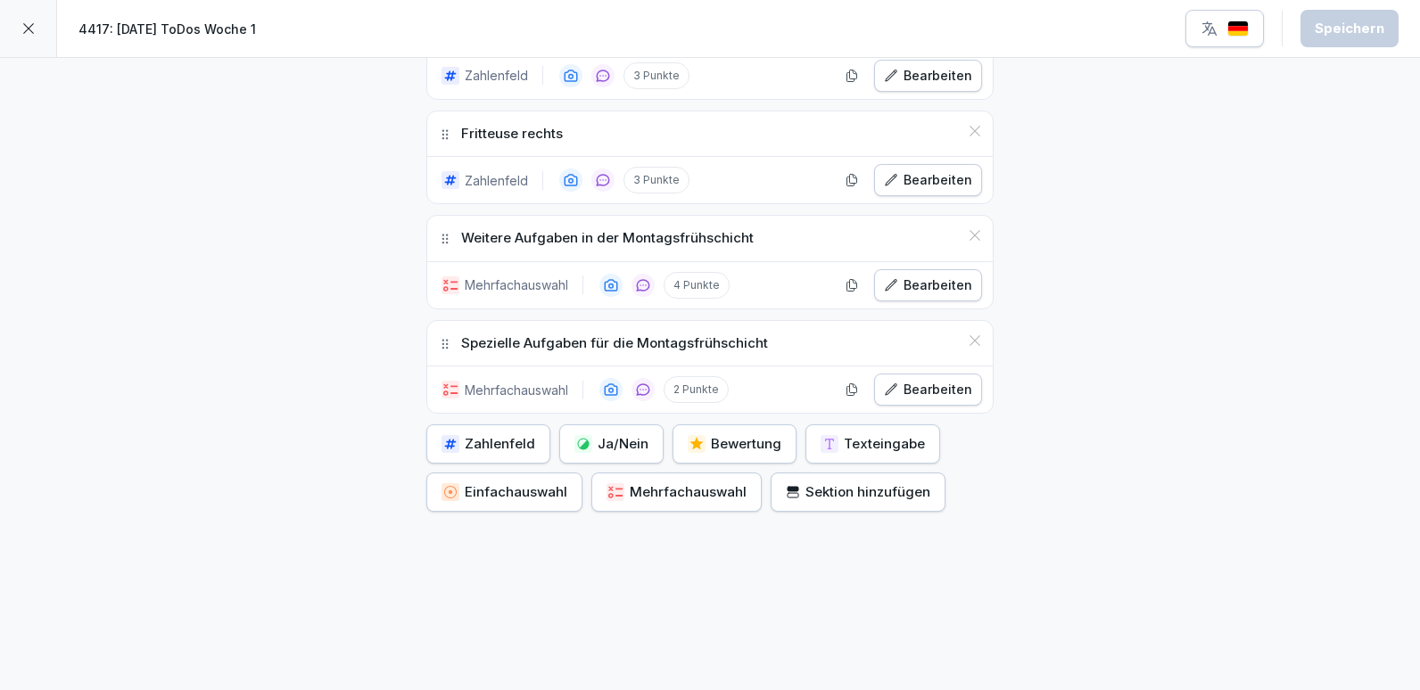
scroll to position [1633, 0]
